Goal: Navigation & Orientation: Find specific page/section

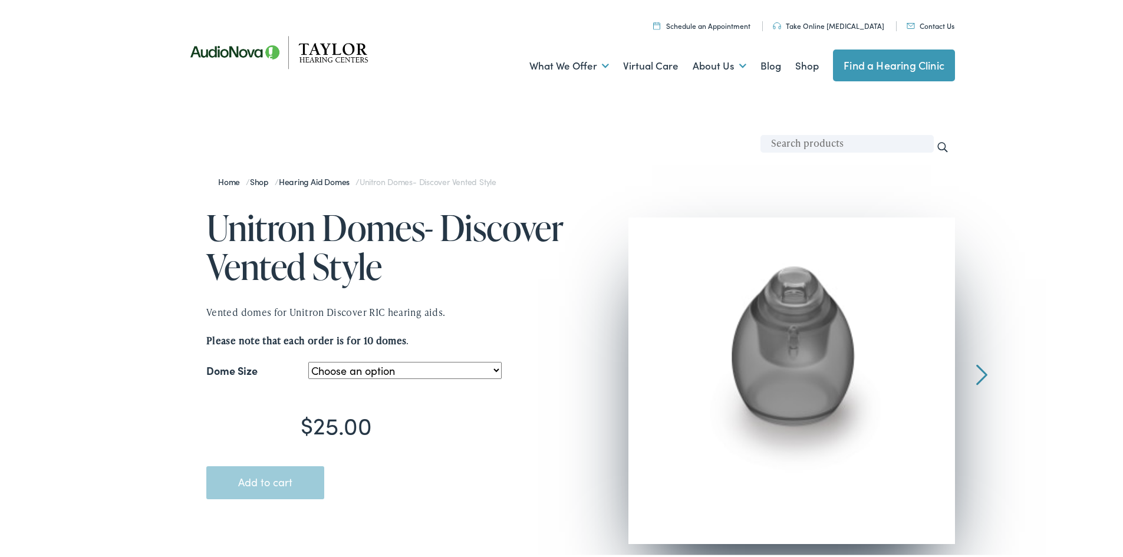
click at [897, 65] on link "Find a Hearing Clinic" at bounding box center [894, 63] width 122 height 32
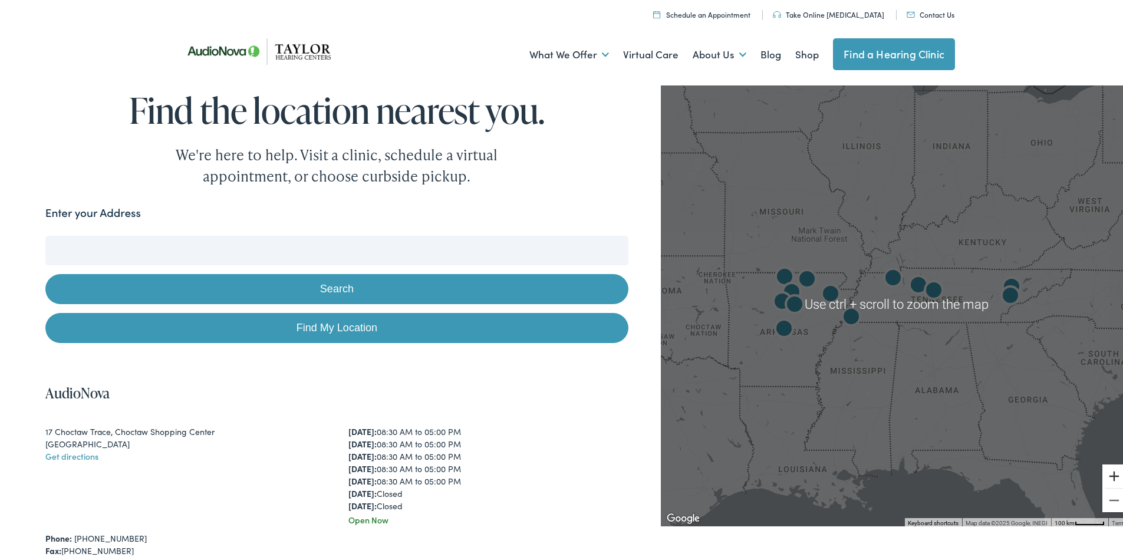
click at [1103, 474] on button "Zoom in" at bounding box center [1114, 474] width 24 height 24
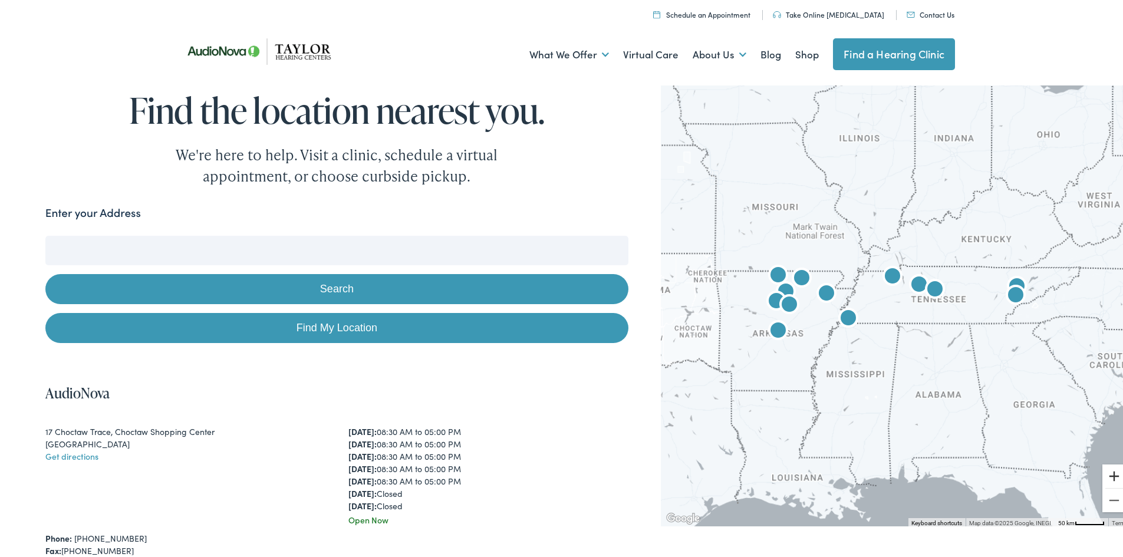
click at [1103, 474] on button "Zoom in" at bounding box center [1114, 474] width 24 height 24
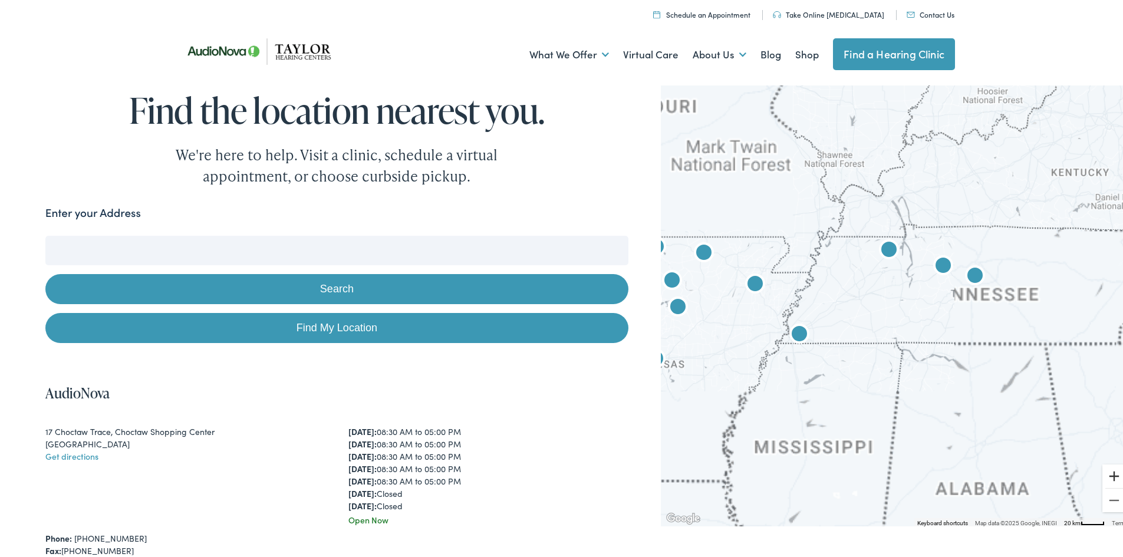
click at [1103, 474] on button "Zoom in" at bounding box center [1114, 474] width 24 height 24
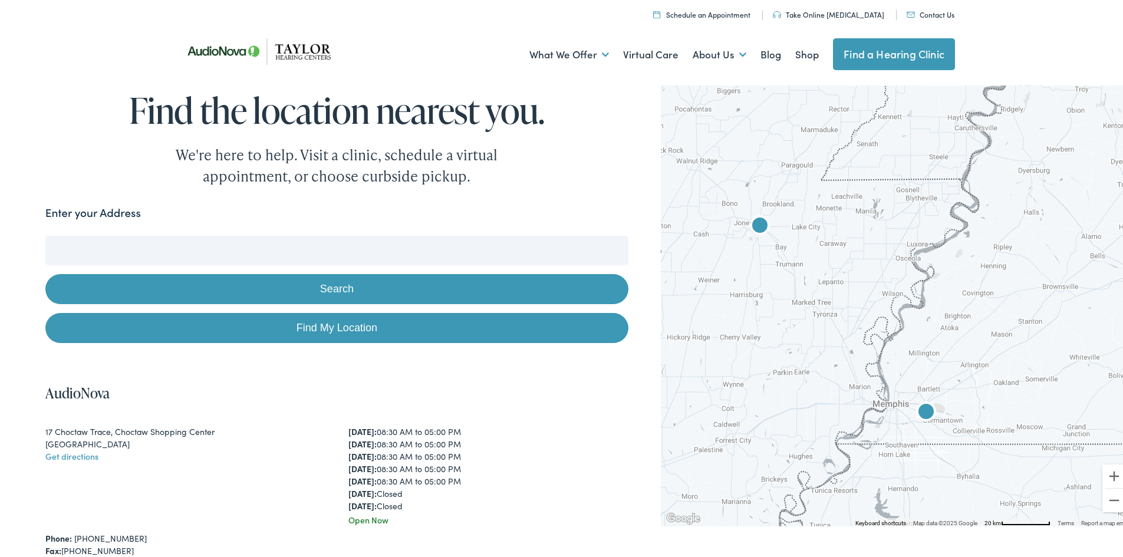
drag, startPoint x: 735, startPoint y: 353, endPoint x: 1131, endPoint y: 346, distance: 396.2
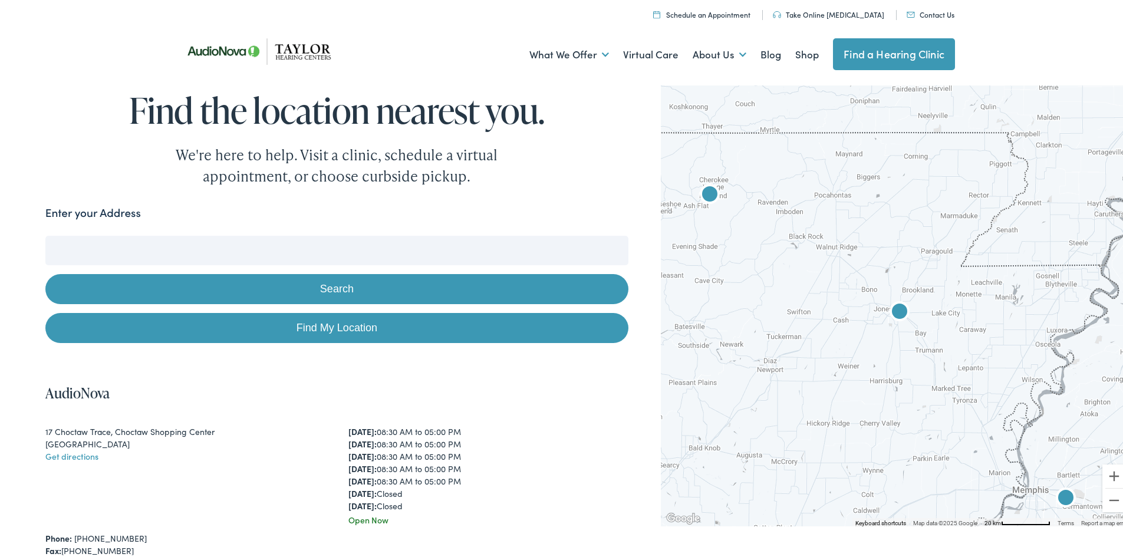
drag, startPoint x: 774, startPoint y: 334, endPoint x: 913, endPoint y: 416, distance: 162.3
click at [913, 416] on div at bounding box center [896, 302] width 471 height 445
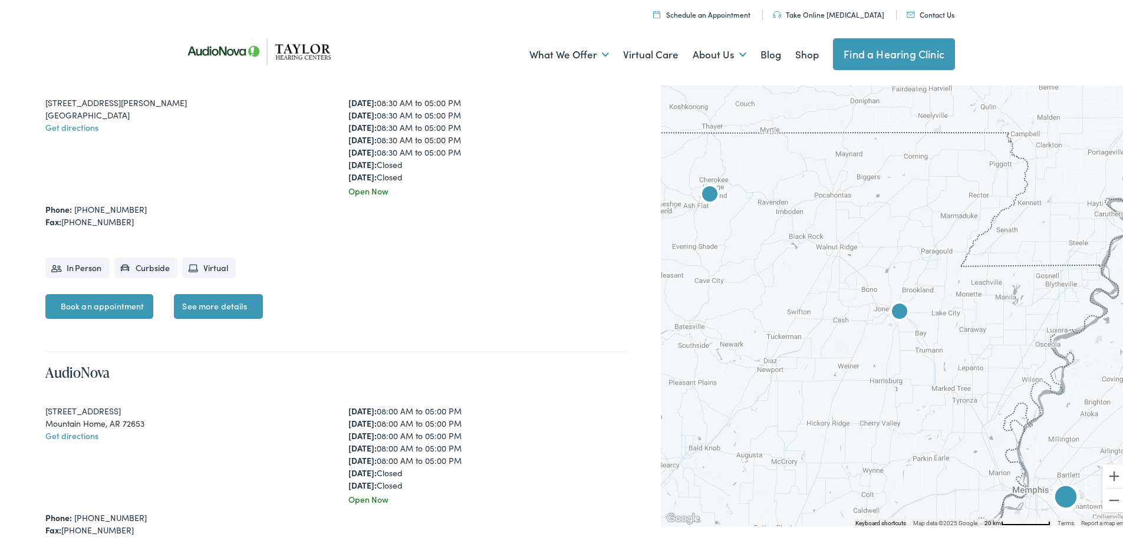
scroll to position [3243, 0]
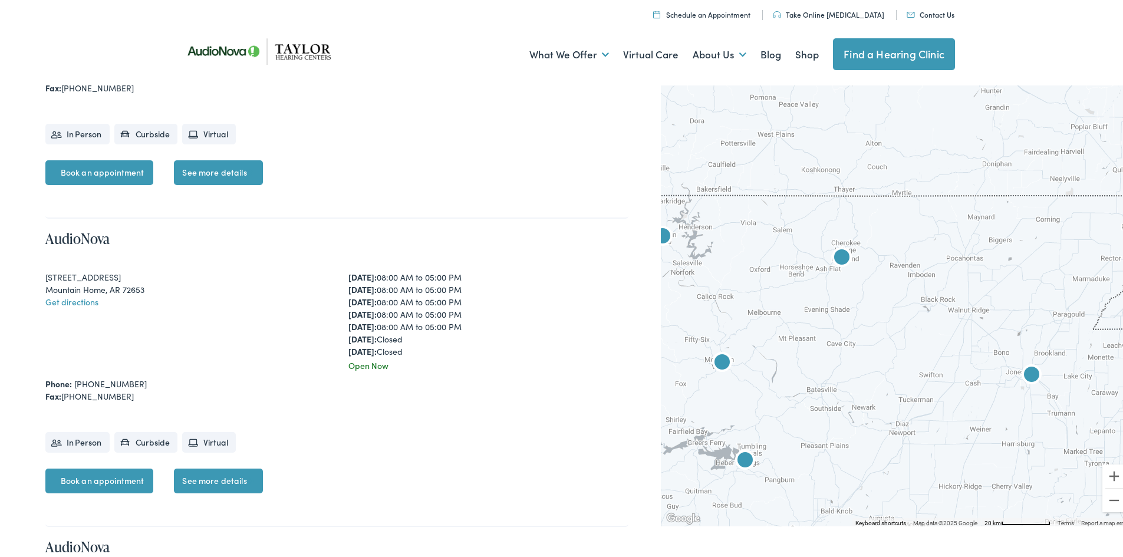
drag, startPoint x: 788, startPoint y: 354, endPoint x: 1017, endPoint y: 420, distance: 238.7
click at [920, 419] on div at bounding box center [896, 302] width 471 height 445
click at [1110, 475] on button "Zoom in" at bounding box center [1114, 474] width 24 height 24
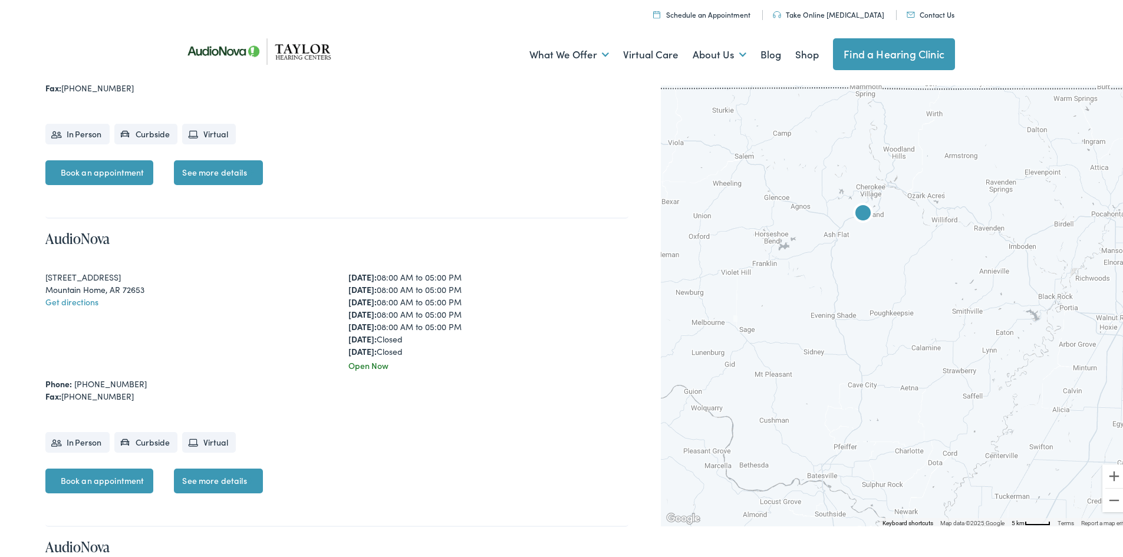
drag, startPoint x: 845, startPoint y: 371, endPoint x: 925, endPoint y: 373, distance: 80.2
click at [925, 373] on div at bounding box center [896, 302] width 471 height 445
click at [1107, 473] on button "Zoom in" at bounding box center [1114, 474] width 24 height 24
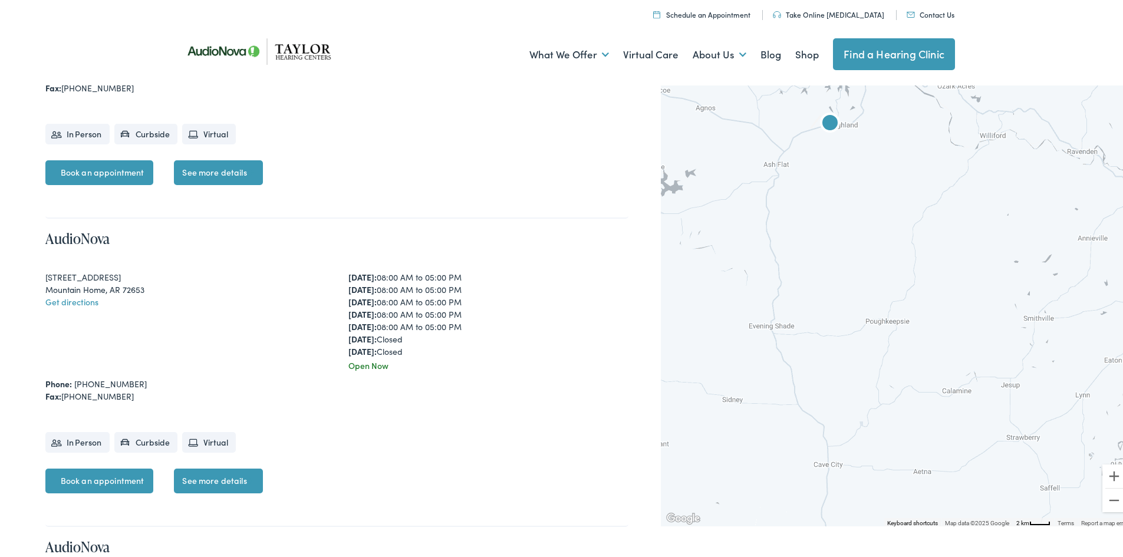
click at [823, 121] on img "AudioNova" at bounding box center [830, 122] width 28 height 28
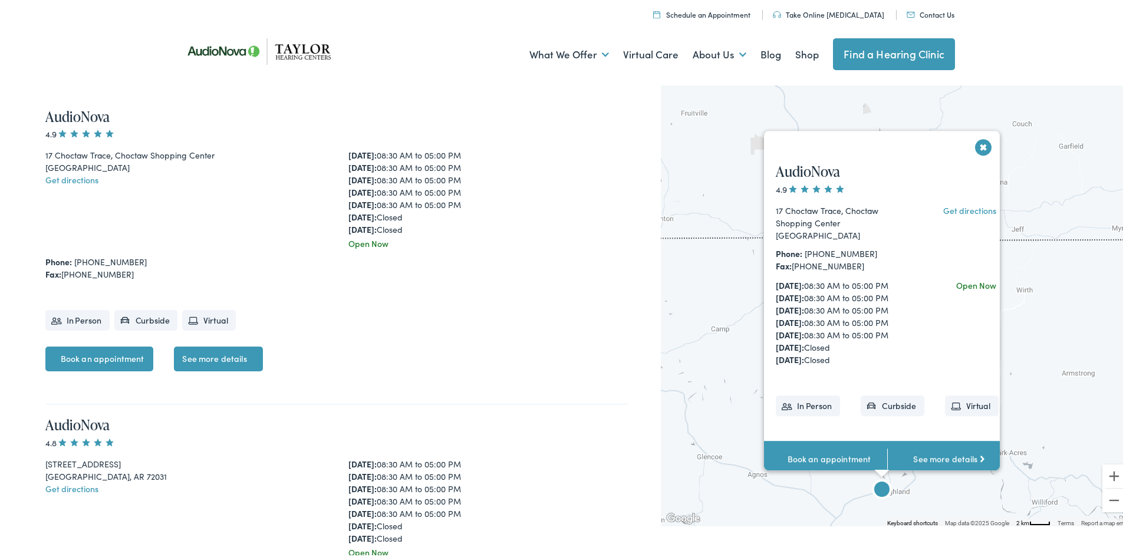
scroll to position [264, 0]
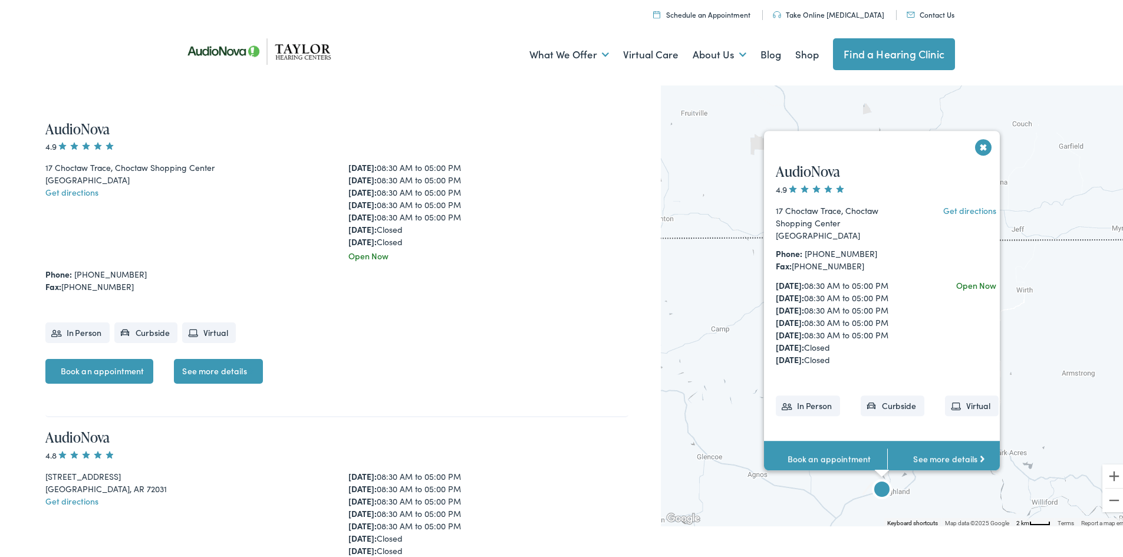
click at [974, 134] on button "Close" at bounding box center [983, 144] width 21 height 21
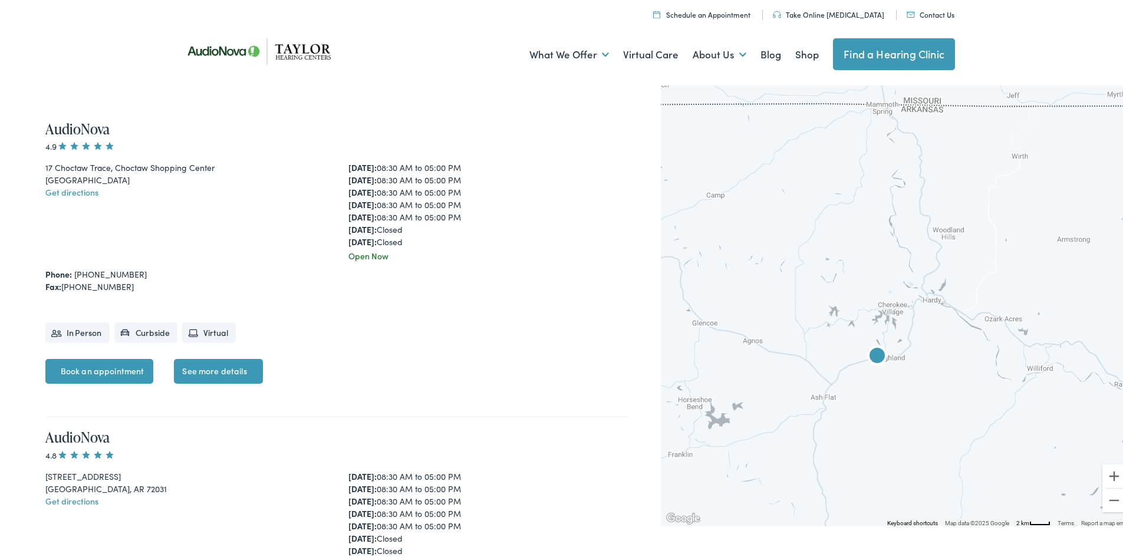
drag, startPoint x: 844, startPoint y: 429, endPoint x: 831, endPoint y: 274, distance: 155.5
click at [831, 274] on div at bounding box center [896, 302] width 471 height 445
click at [1102, 495] on button "Zoom out" at bounding box center [1114, 498] width 24 height 24
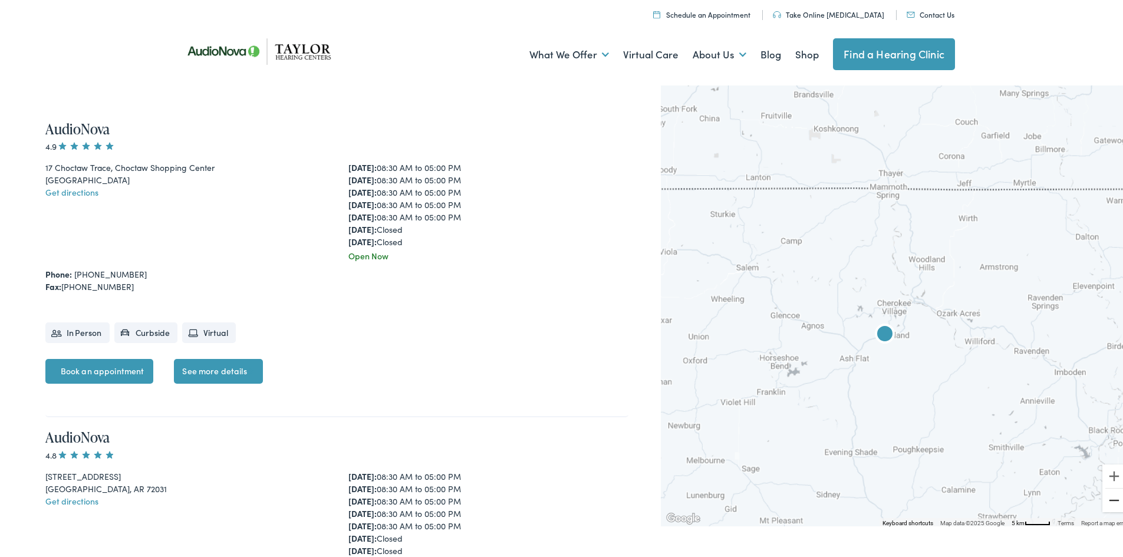
click at [1102, 495] on button "Zoom out" at bounding box center [1114, 498] width 24 height 24
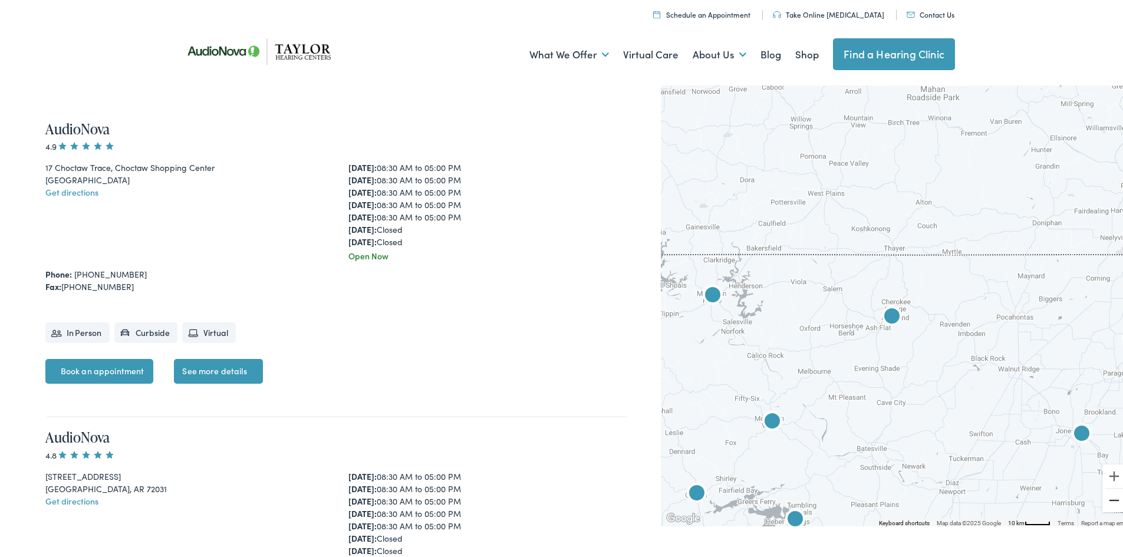
click at [1102, 495] on button "Zoom out" at bounding box center [1114, 498] width 24 height 24
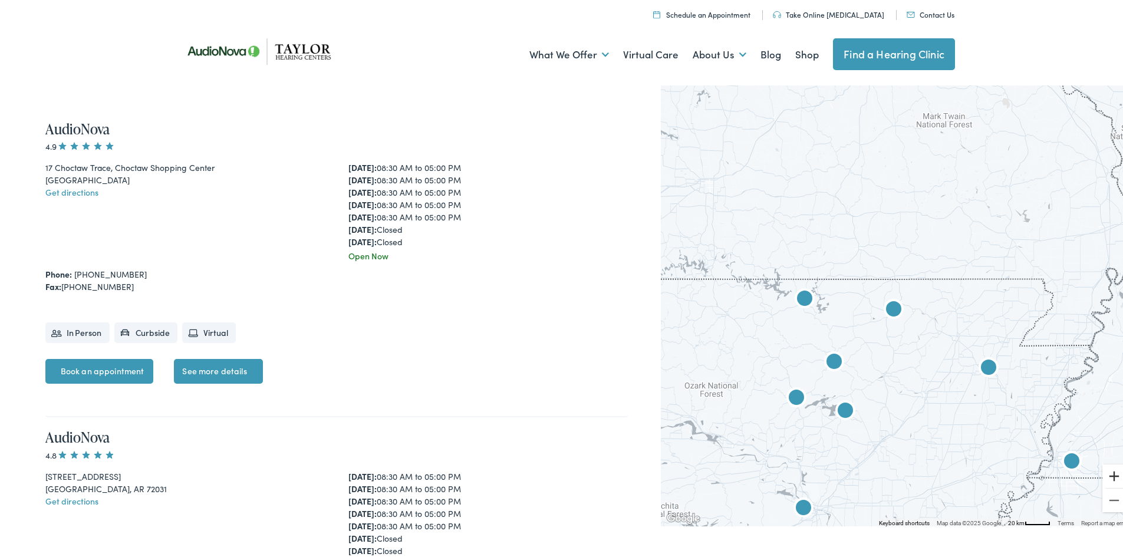
click at [1102, 469] on button "Zoom in" at bounding box center [1114, 474] width 24 height 24
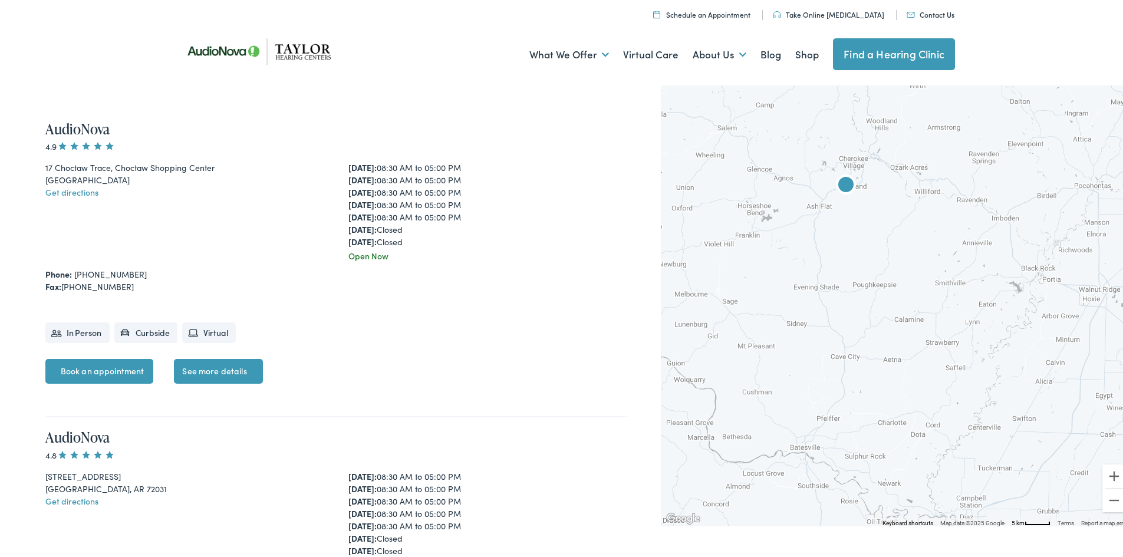
drag, startPoint x: 985, startPoint y: 429, endPoint x: 942, endPoint y: 284, distance: 151.3
click at [942, 284] on div at bounding box center [896, 302] width 471 height 445
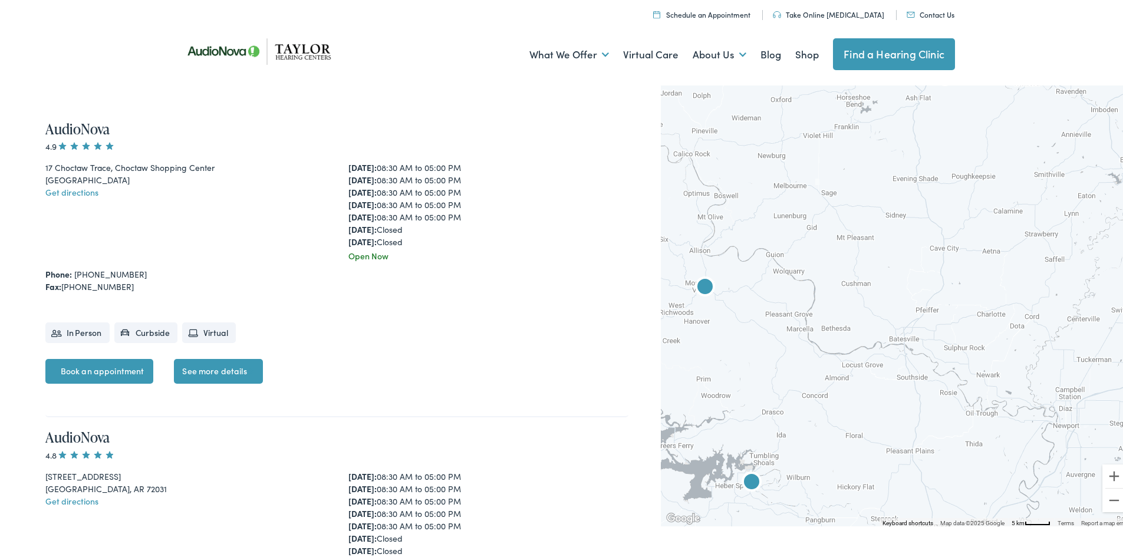
drag, startPoint x: 814, startPoint y: 446, endPoint x: 913, endPoint y: 337, distance: 147.8
click at [913, 337] on div at bounding box center [896, 302] width 471 height 445
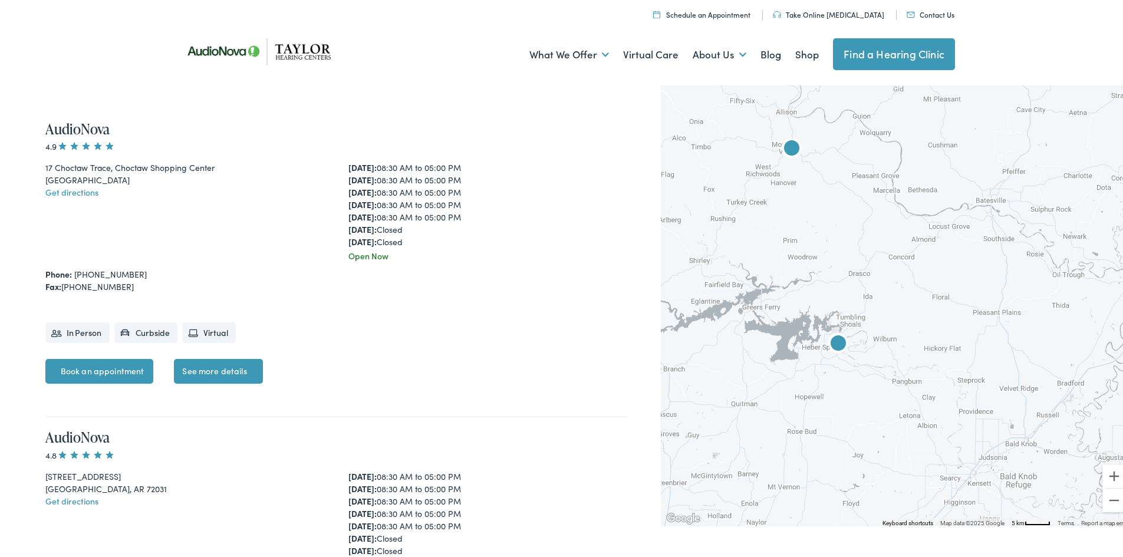
drag, startPoint x: 868, startPoint y: 422, endPoint x: 956, endPoint y: 284, distance: 163.1
click at [956, 284] on div at bounding box center [896, 302] width 471 height 445
